Goal: Task Accomplishment & Management: Use online tool/utility

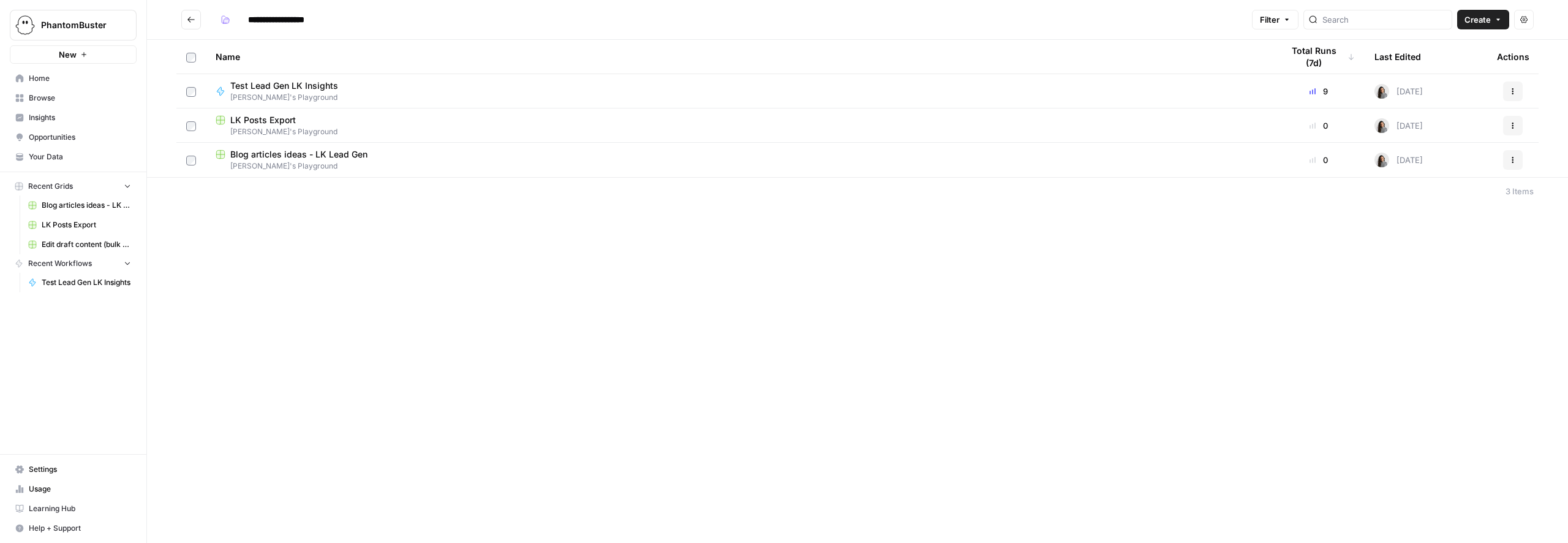
type input "**********"
click at [302, 91] on span "Test Lead Gen LK Insights" at bounding box center [284, 85] width 108 height 12
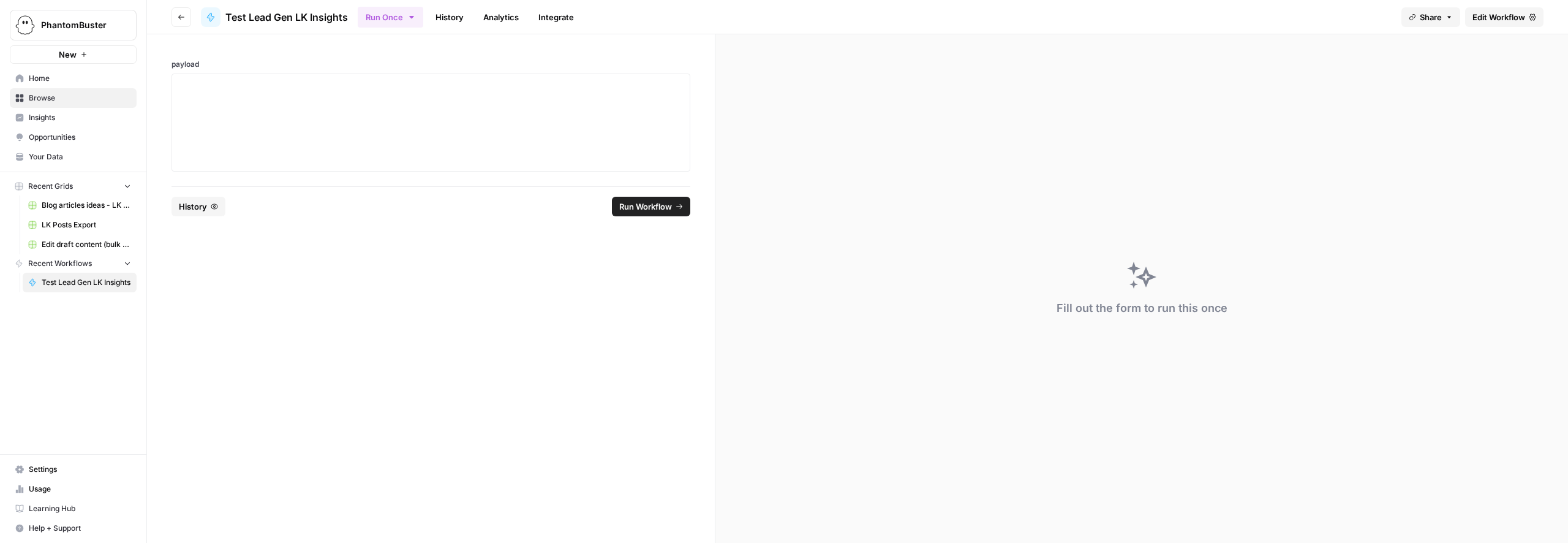
click at [1515, 14] on span "Edit Workflow" at bounding box center [1498, 17] width 52 height 12
